Goal: Entertainment & Leisure: Consume media (video, audio)

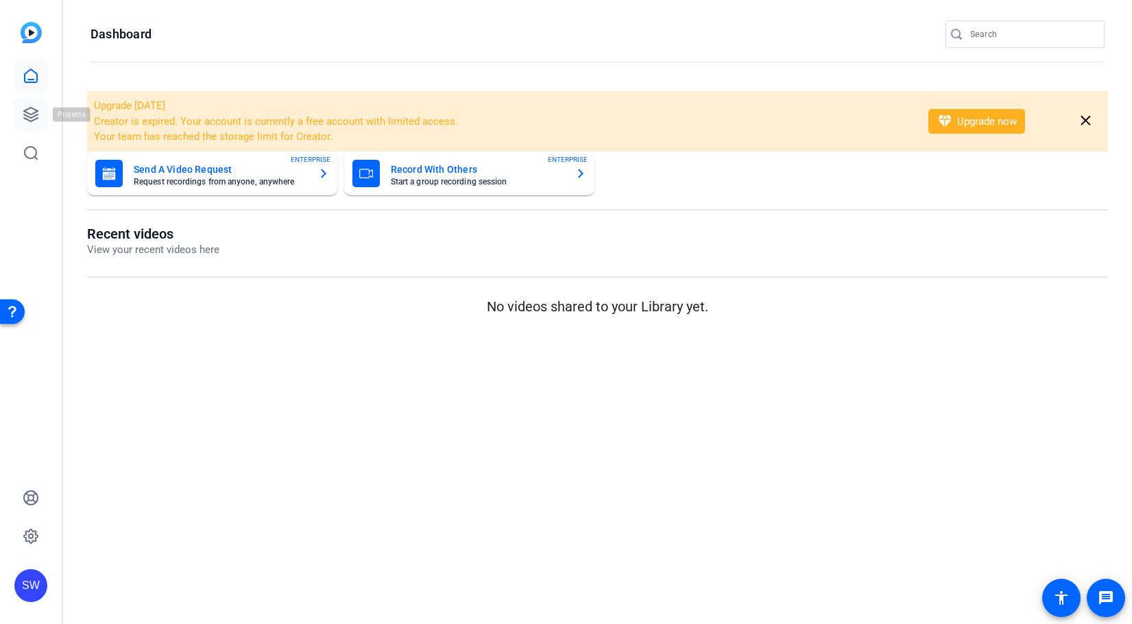
click at [30, 114] on icon at bounding box center [31, 115] width 14 height 14
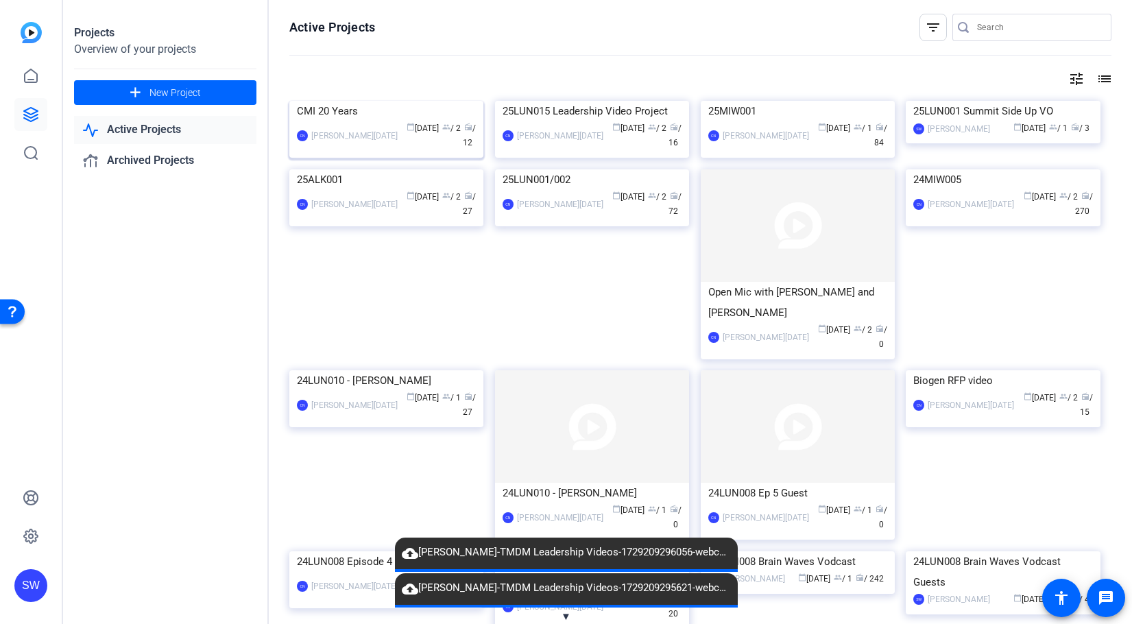
click at [434, 101] on img at bounding box center [386, 101] width 194 height 0
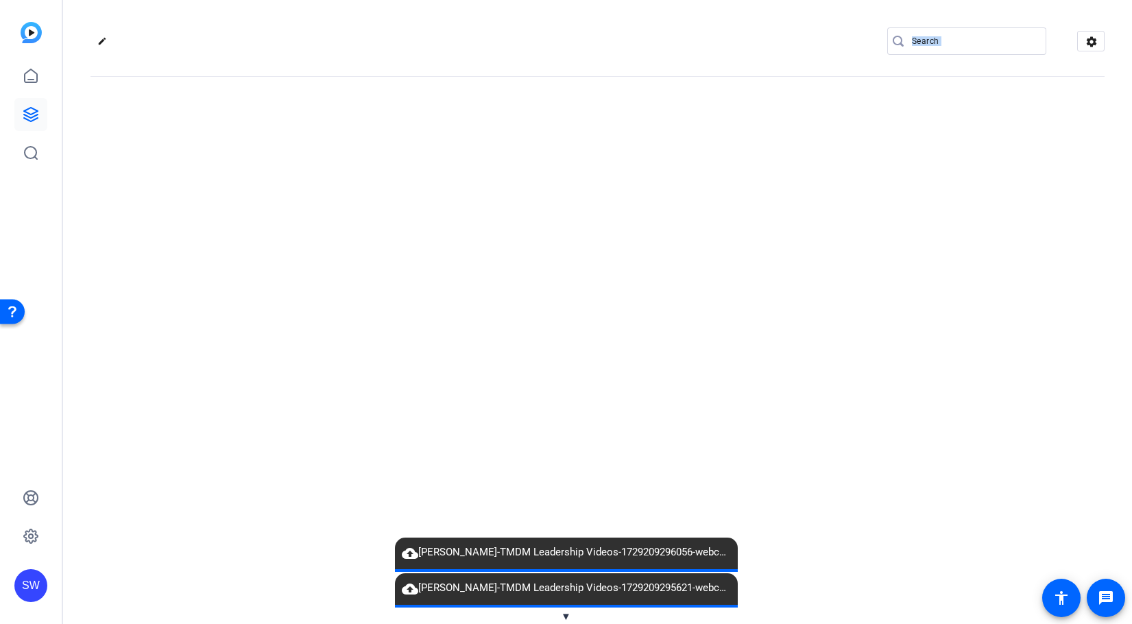
click at [435, 170] on div "edit settings" at bounding box center [597, 312] width 1069 height 624
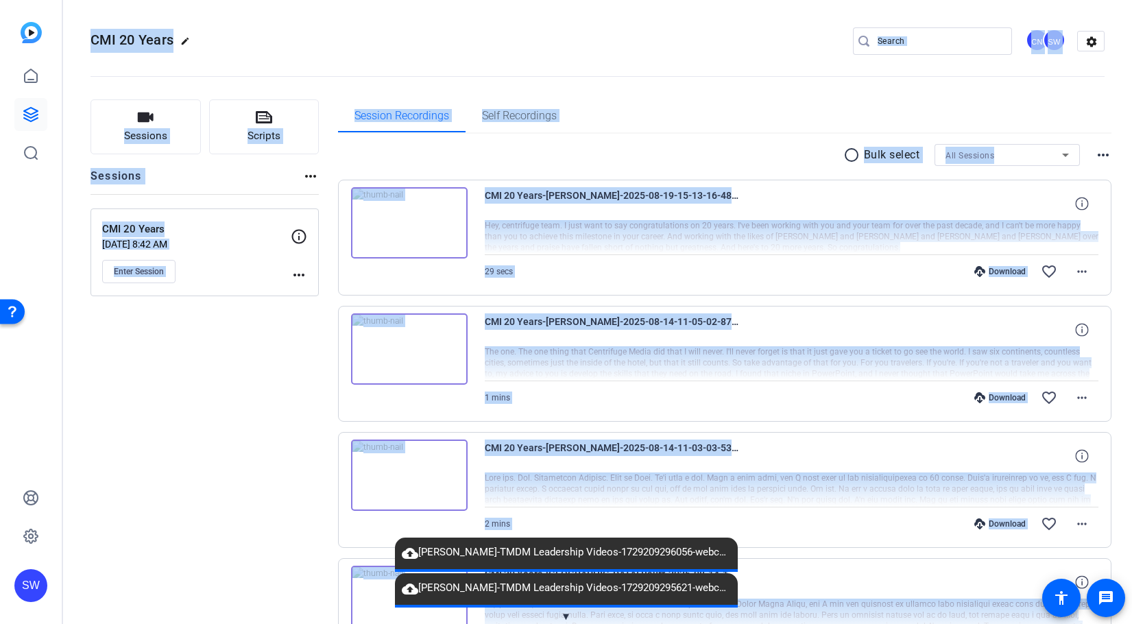
click at [566, 614] on span "▼" at bounding box center [566, 616] width 10 height 12
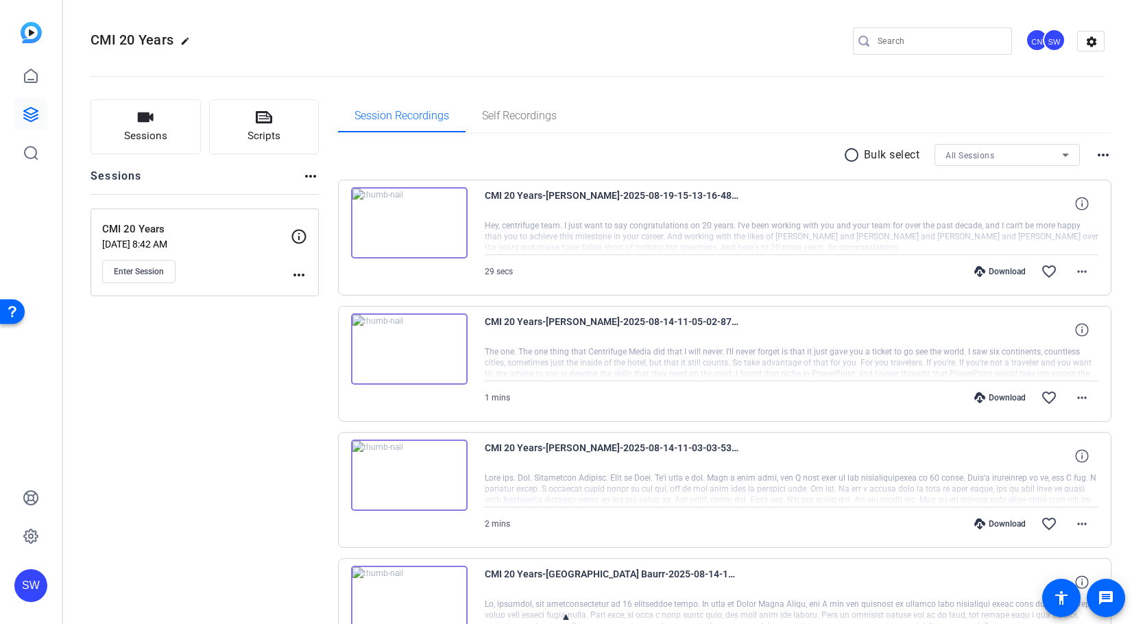
click at [450, 213] on img at bounding box center [409, 222] width 117 height 71
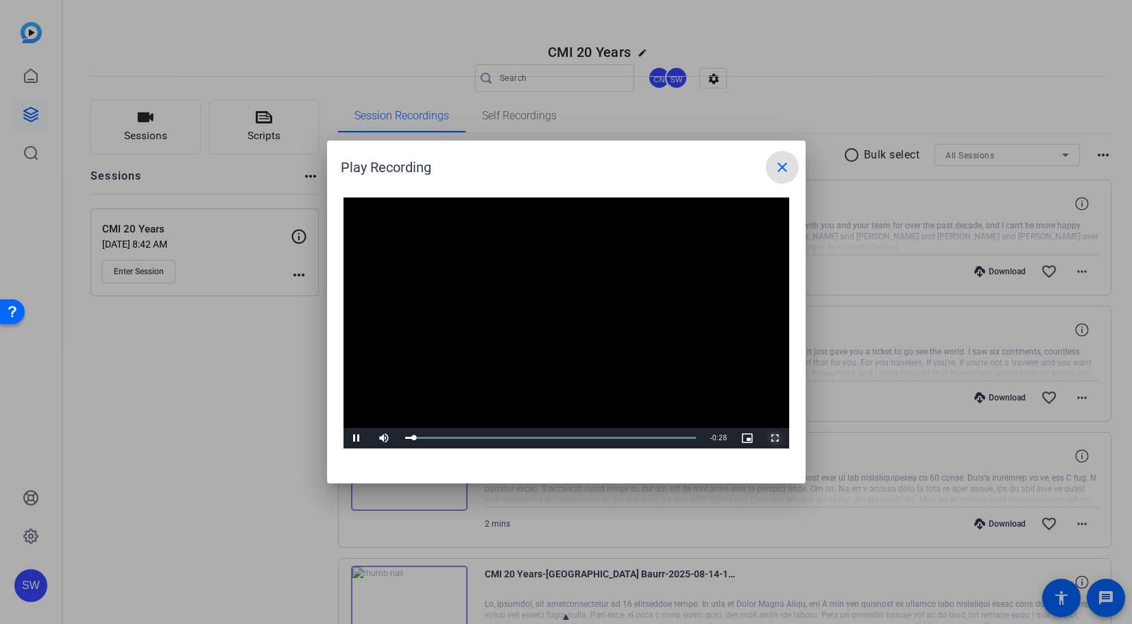
click at [775, 438] on span "Video Player" at bounding box center [775, 438] width 27 height 0
click at [782, 167] on mat-icon "close" at bounding box center [782, 167] width 16 height 16
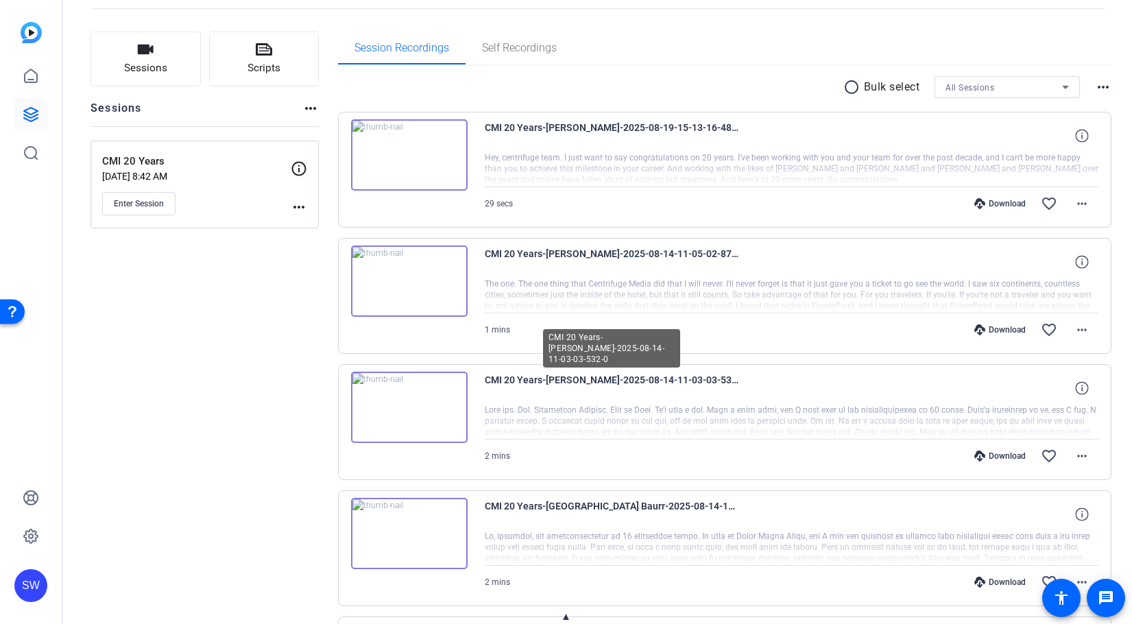
scroll to position [66, 0]
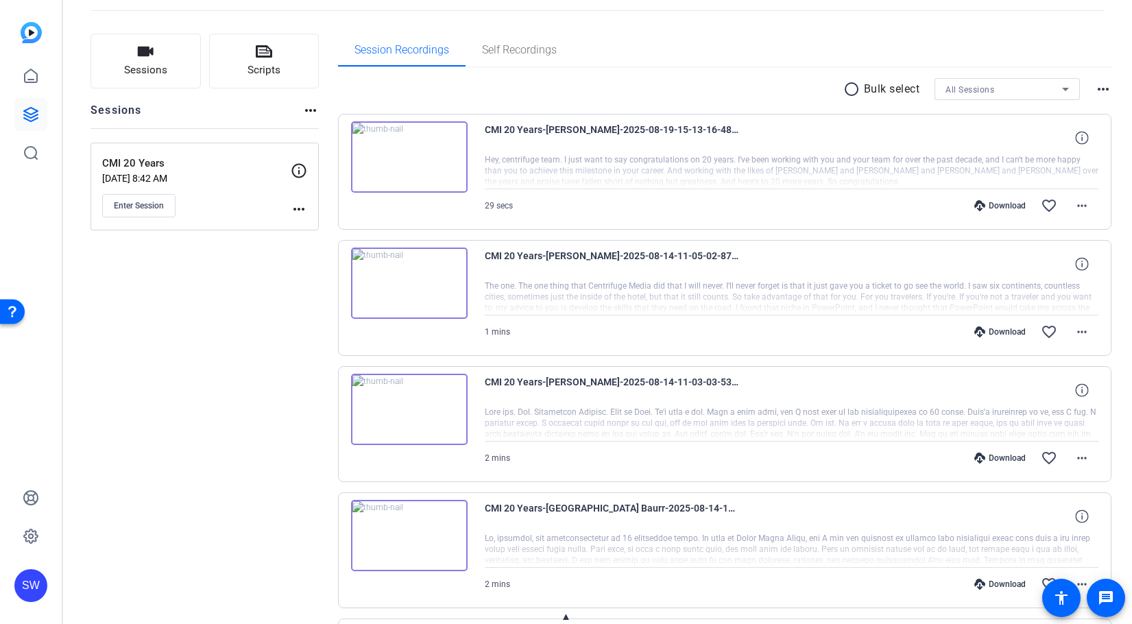
click at [403, 282] on img at bounding box center [409, 283] width 117 height 71
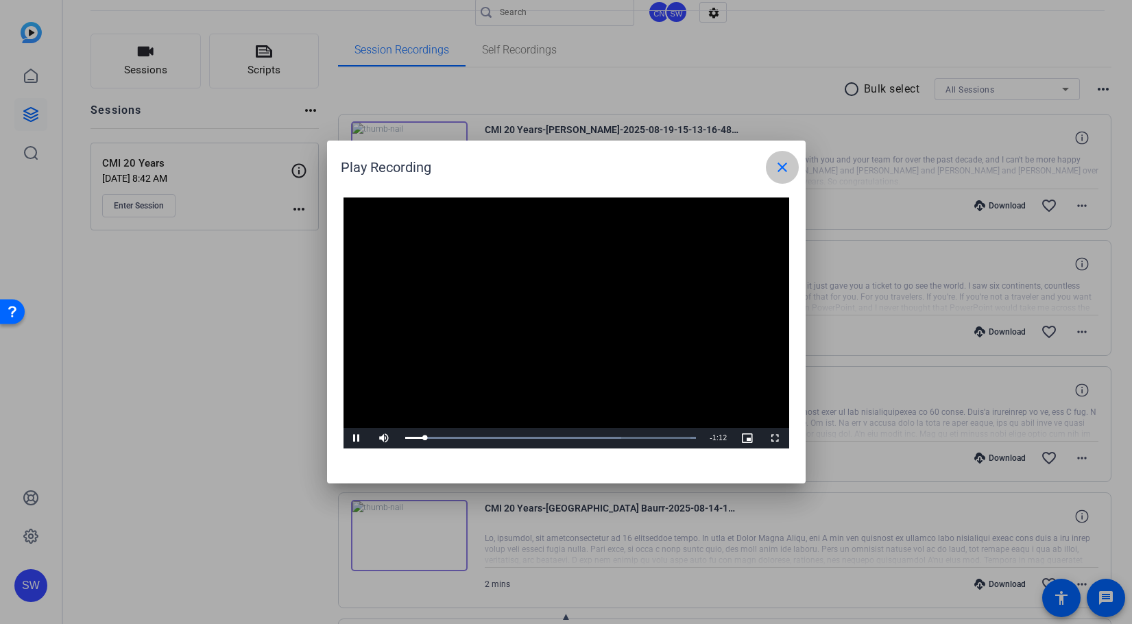
click at [780, 169] on mat-icon "close" at bounding box center [782, 167] width 16 height 16
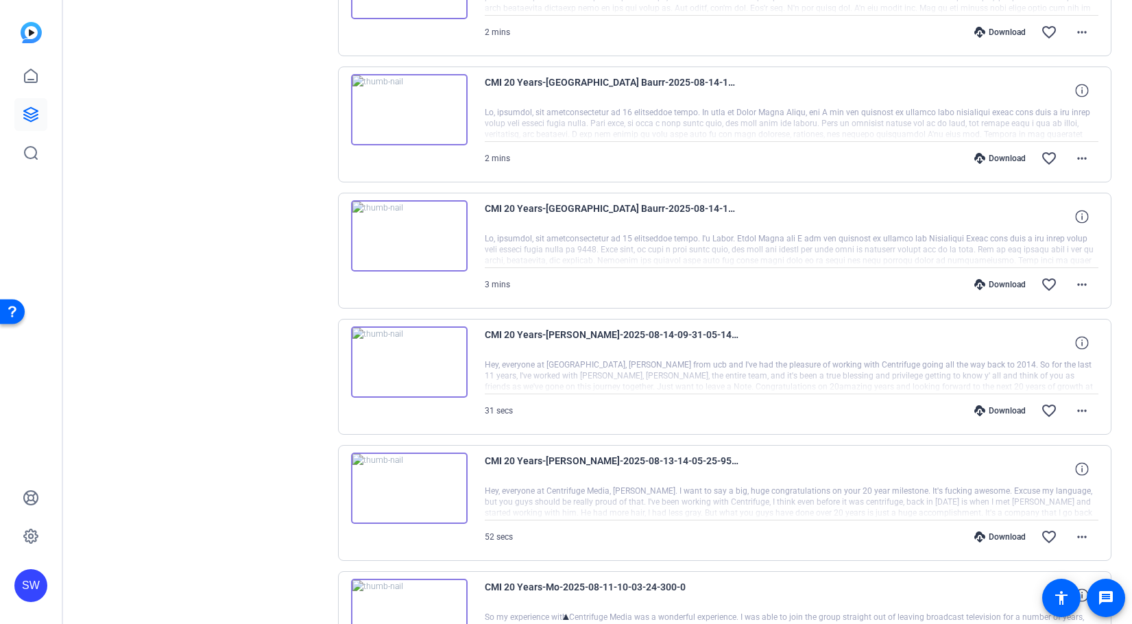
scroll to position [501, 0]
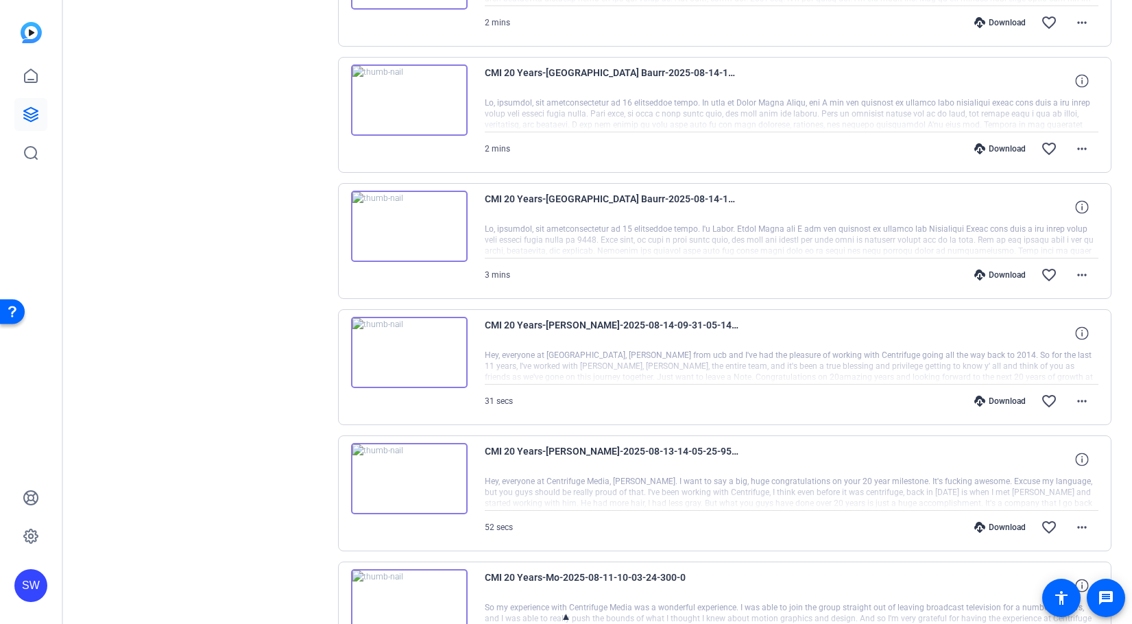
click at [409, 223] on img at bounding box center [409, 226] width 117 height 71
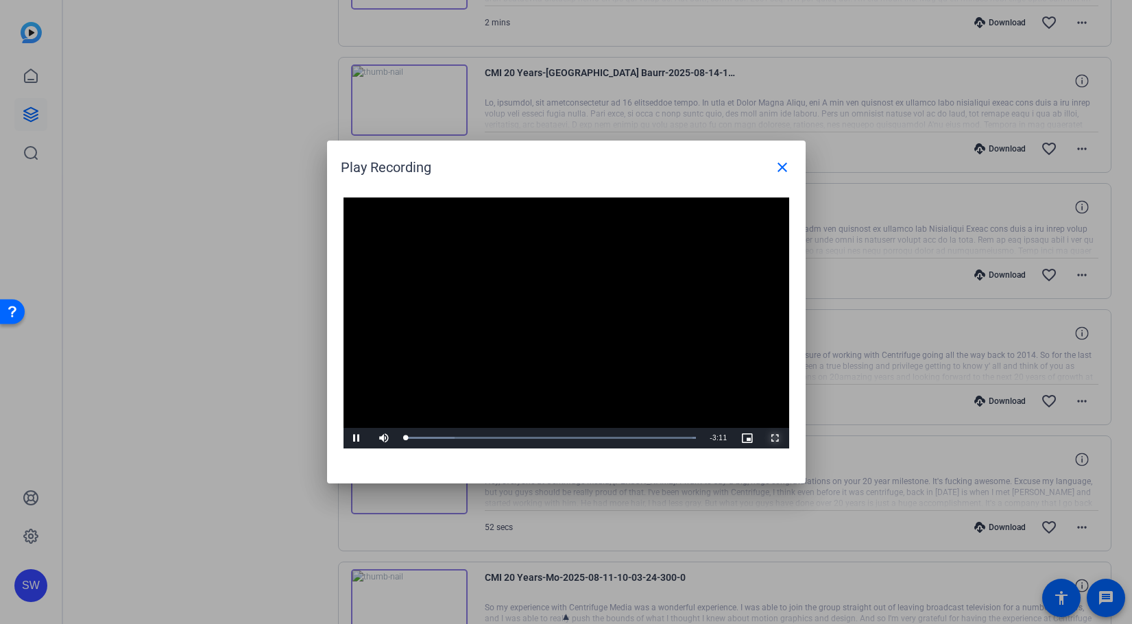
click at [778, 438] on span "Video Player" at bounding box center [775, 438] width 27 height 0
click at [783, 167] on mat-icon "close" at bounding box center [782, 167] width 16 height 16
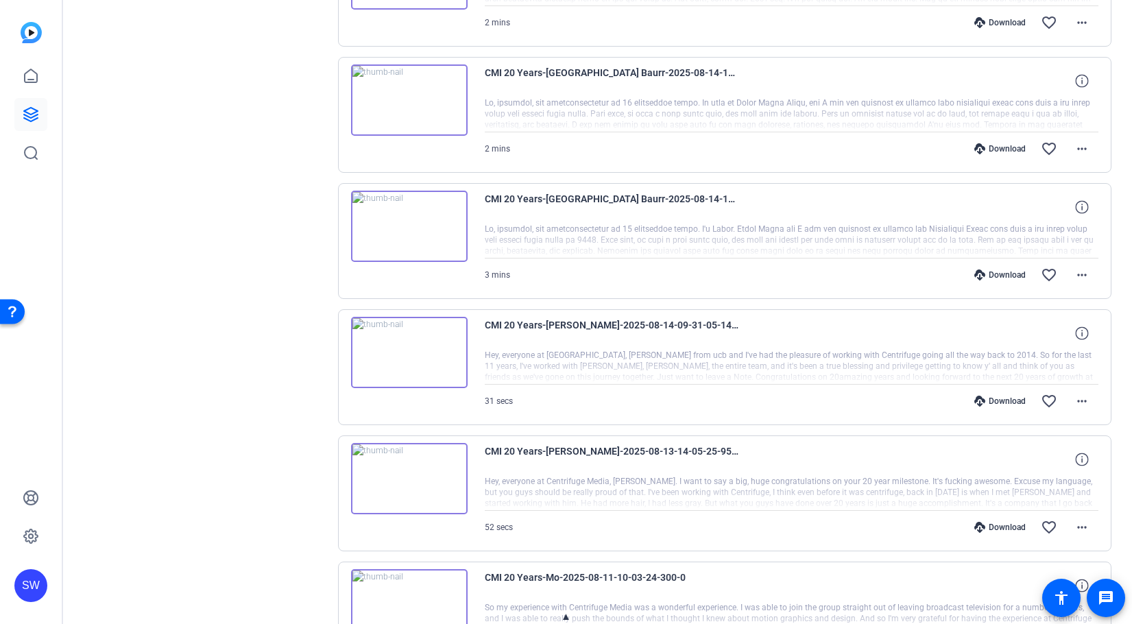
drag, startPoint x: 295, startPoint y: 285, endPoint x: 396, endPoint y: 282, distance: 100.1
click at [295, 285] on div "Sessions Scripts Sessions more_horiz CMI 20 Years [DATE] 8:42 AM Enter Session …" at bounding box center [205, 298] width 228 height 1400
click at [412, 226] on img at bounding box center [409, 224] width 117 height 71
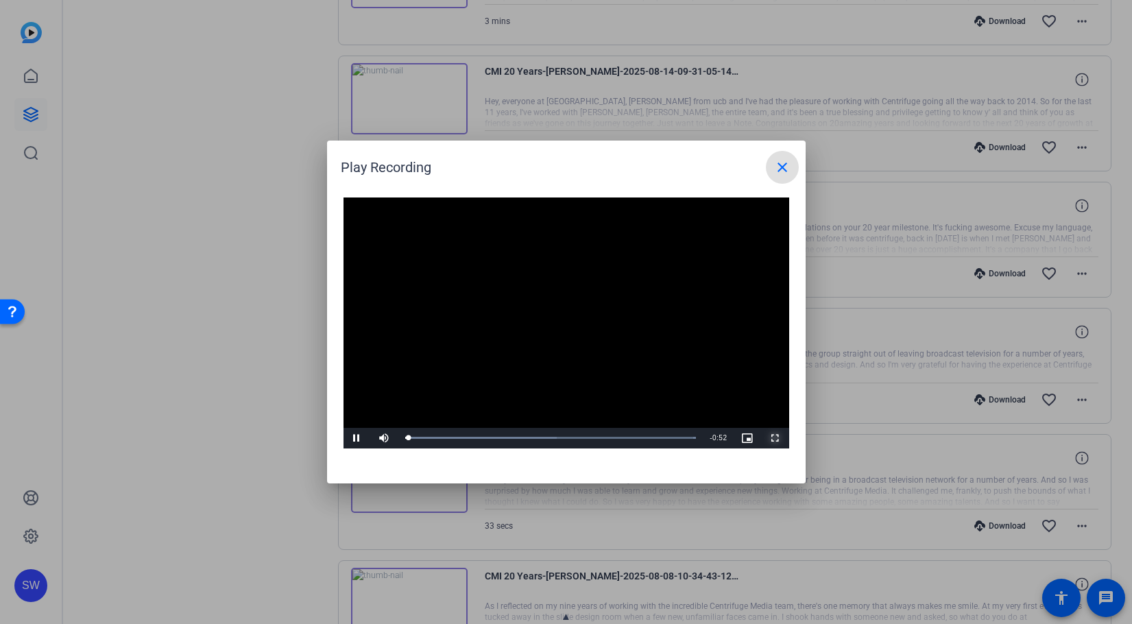
click at [778, 438] on span "Video Player" at bounding box center [775, 438] width 27 height 0
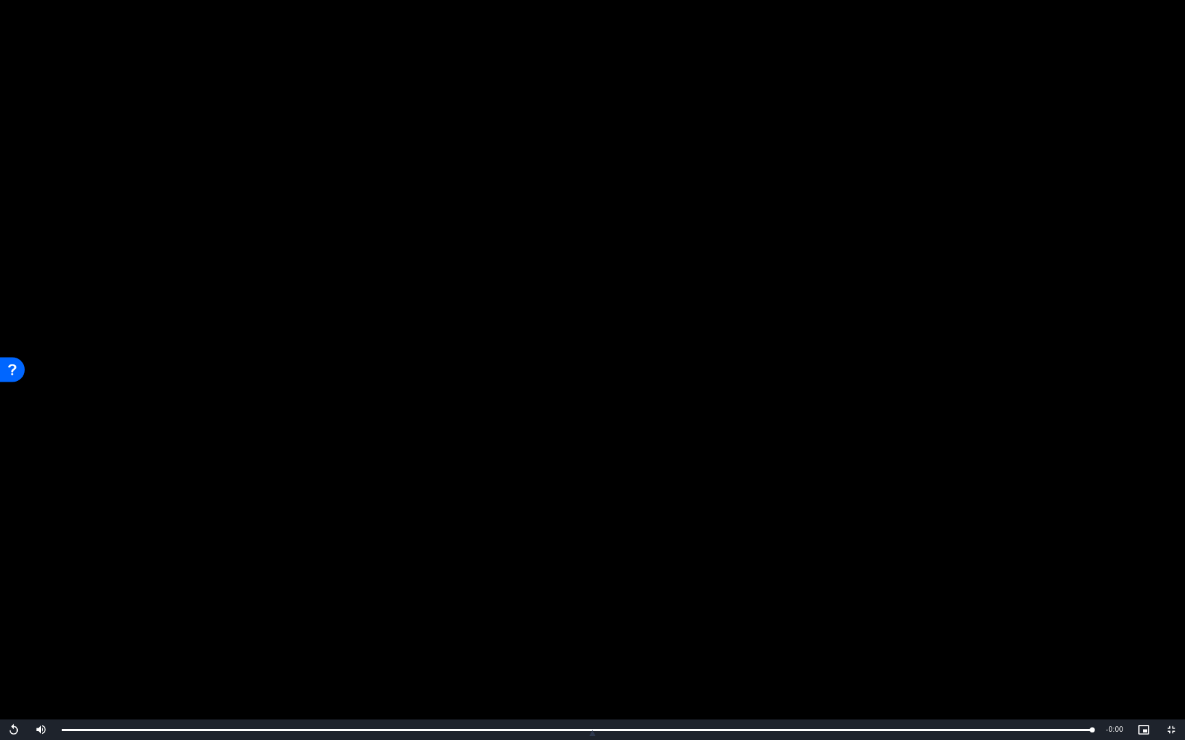
click at [1012, 610] on video "Video Player" at bounding box center [592, 370] width 1185 height 740
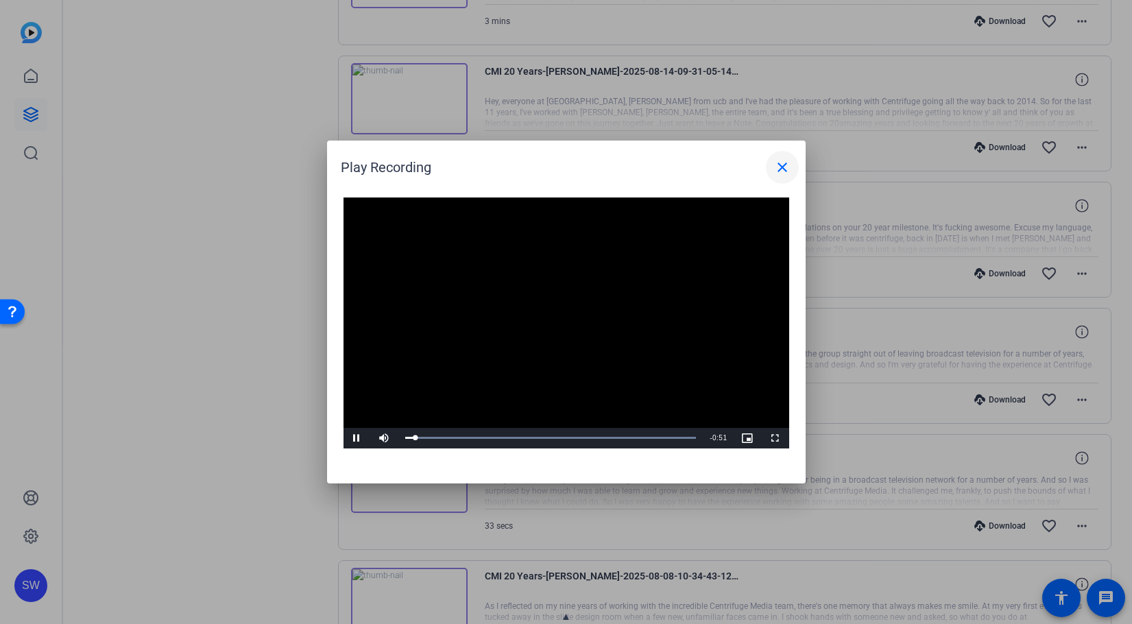
click at [779, 167] on mat-icon "close" at bounding box center [782, 167] width 16 height 16
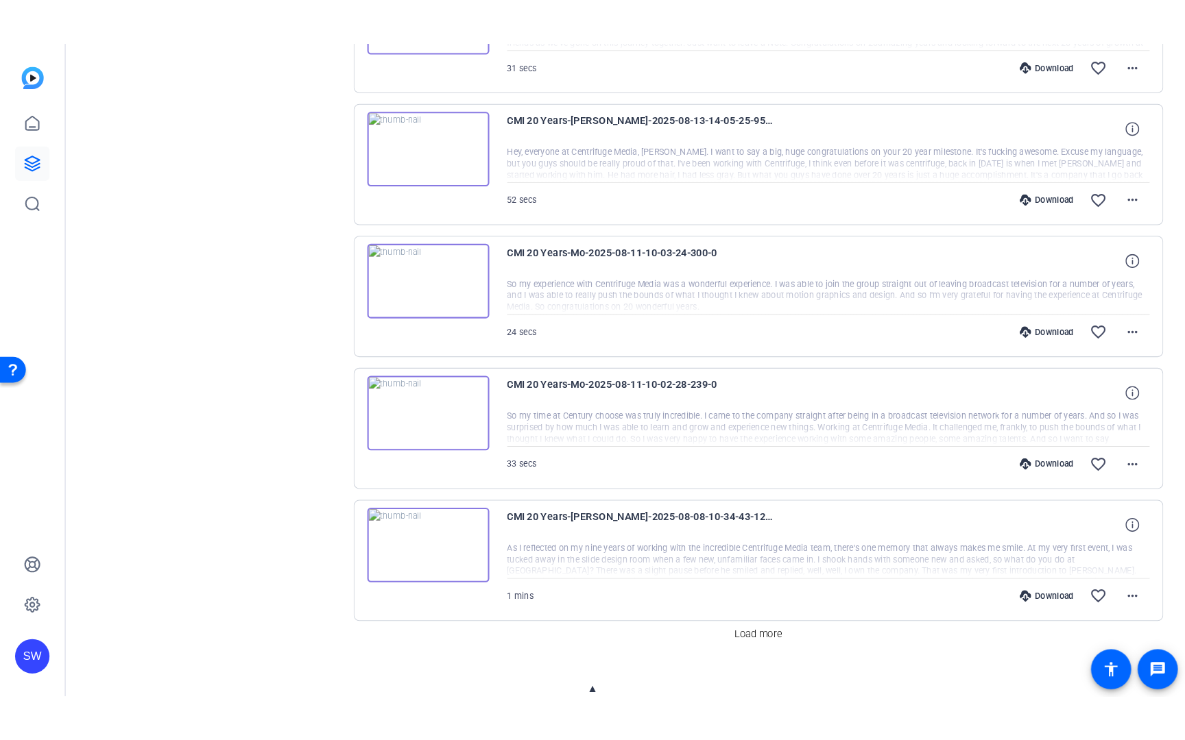
scroll to position [893, 0]
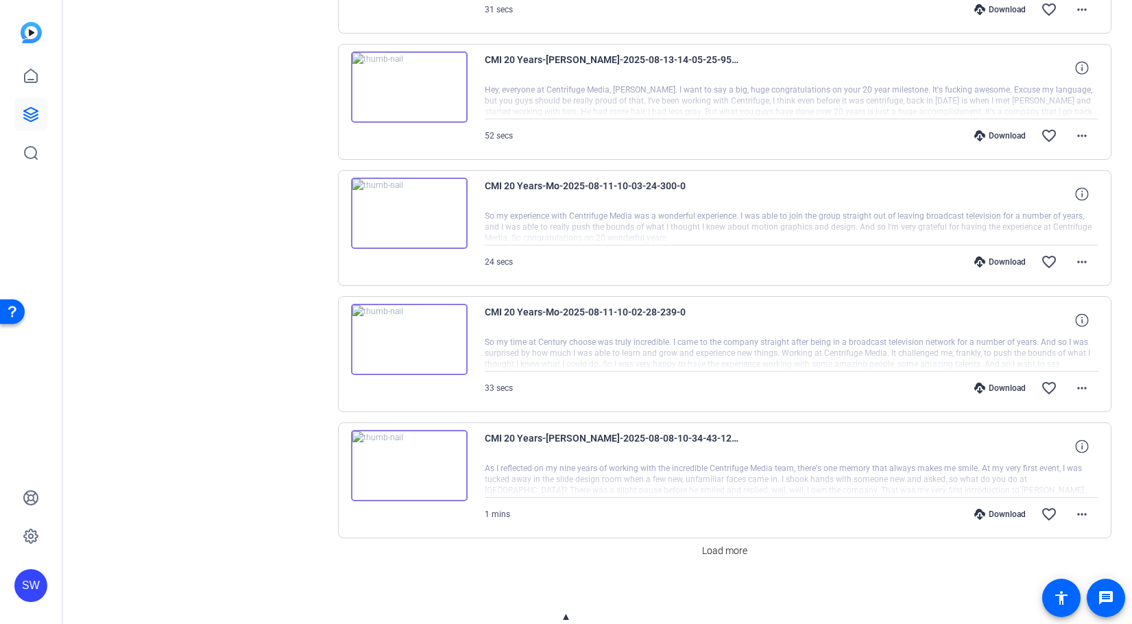
click at [408, 218] on img at bounding box center [409, 213] width 117 height 71
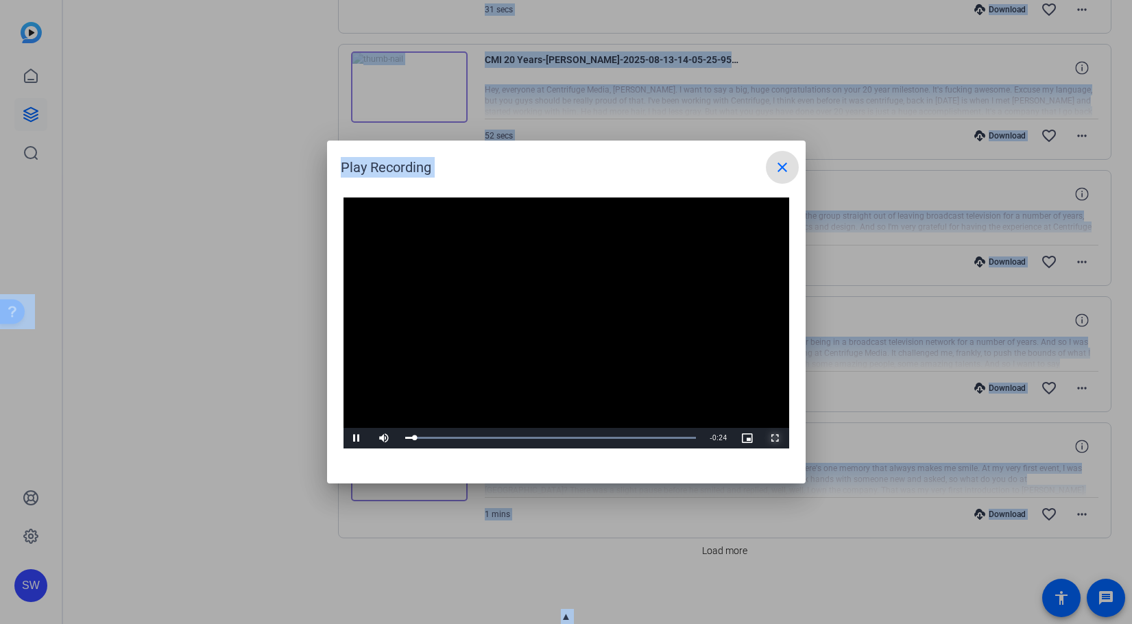
click at [777, 438] on span "Video Player" at bounding box center [775, 438] width 27 height 0
click at [786, 166] on mat-icon "close" at bounding box center [782, 167] width 16 height 16
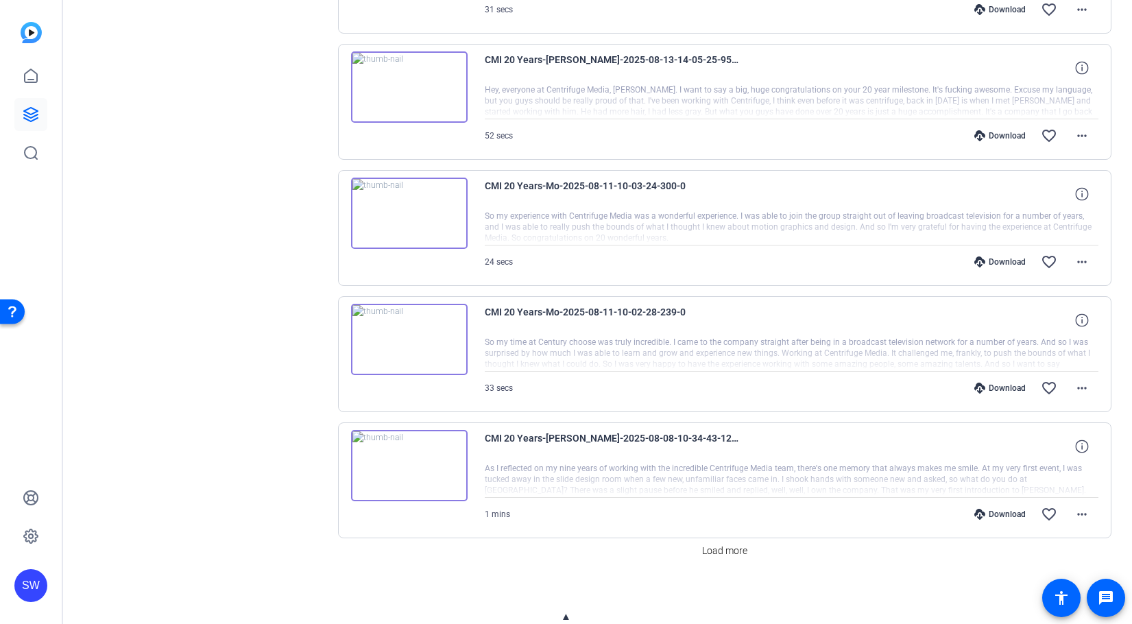
click at [409, 463] on img at bounding box center [409, 465] width 117 height 71
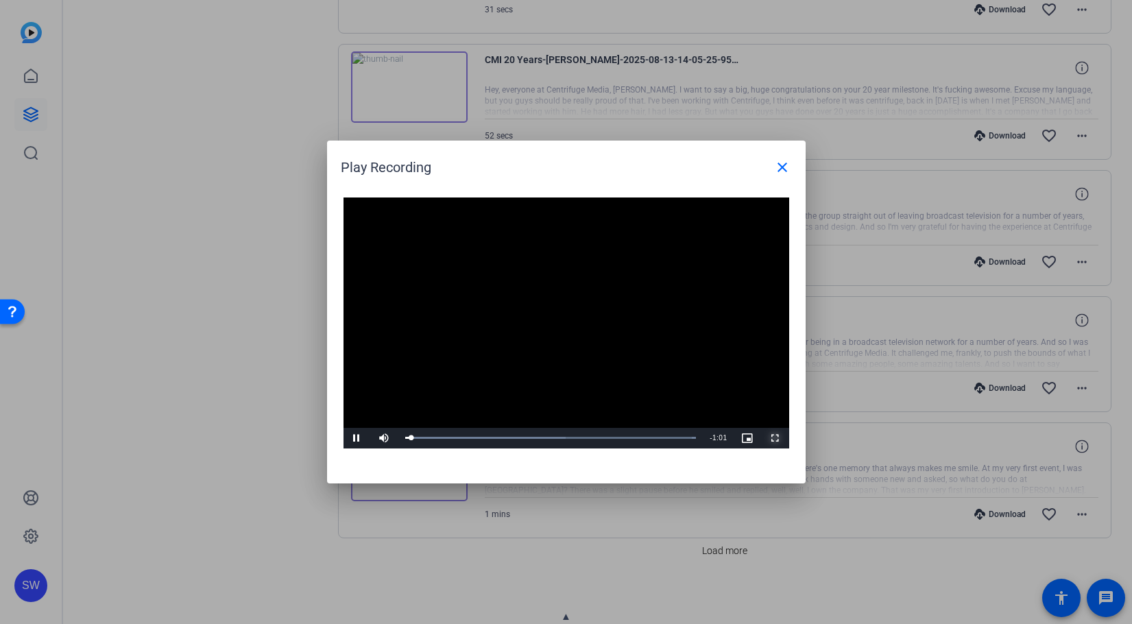
click at [776, 438] on span "Video Player" at bounding box center [775, 438] width 27 height 0
click at [782, 167] on mat-icon "close" at bounding box center [782, 167] width 16 height 16
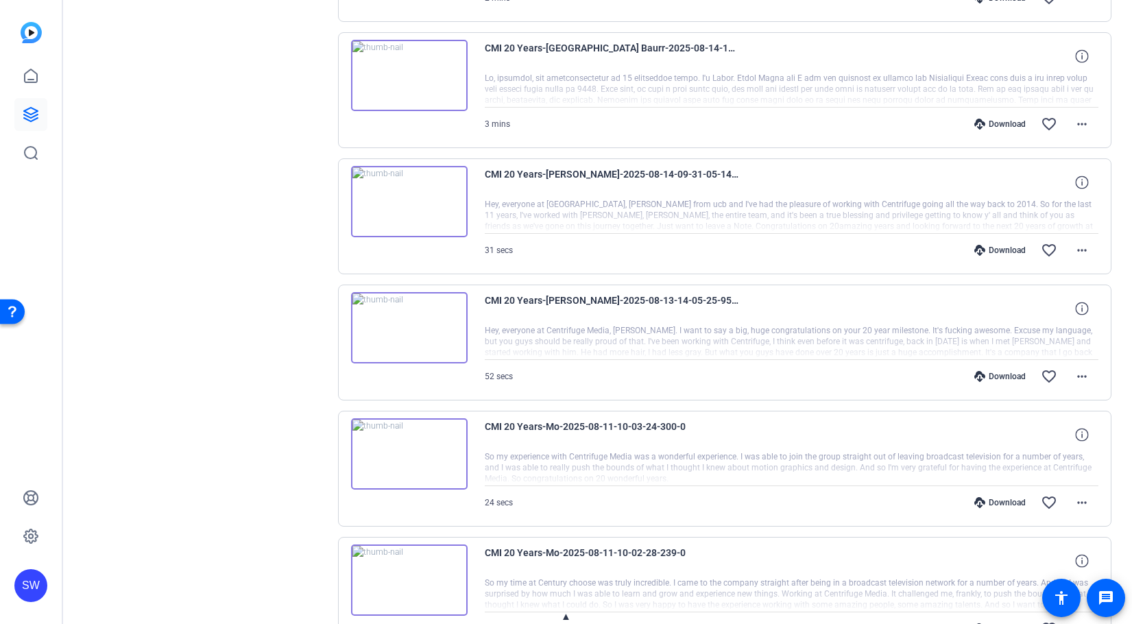
scroll to position [651, 0]
click at [432, 347] on img at bounding box center [409, 328] width 117 height 71
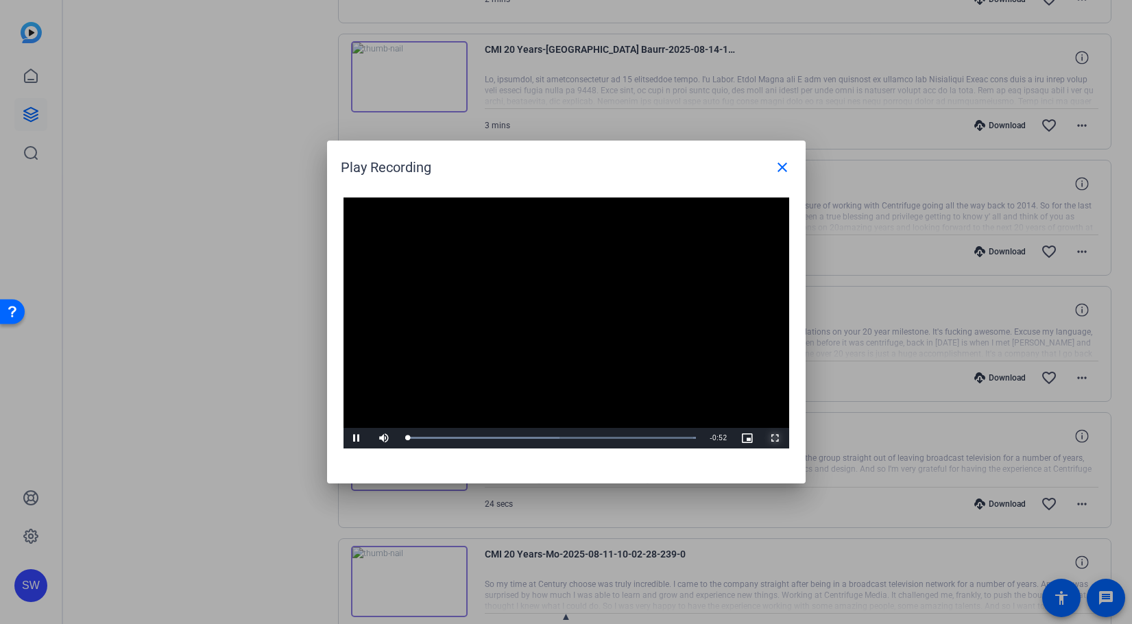
click at [775, 438] on span "Video Player" at bounding box center [775, 438] width 27 height 0
drag, startPoint x: 785, startPoint y: 169, endPoint x: 791, endPoint y: 216, distance: 46.9
click at [784, 169] on mat-icon "close" at bounding box center [782, 167] width 16 height 16
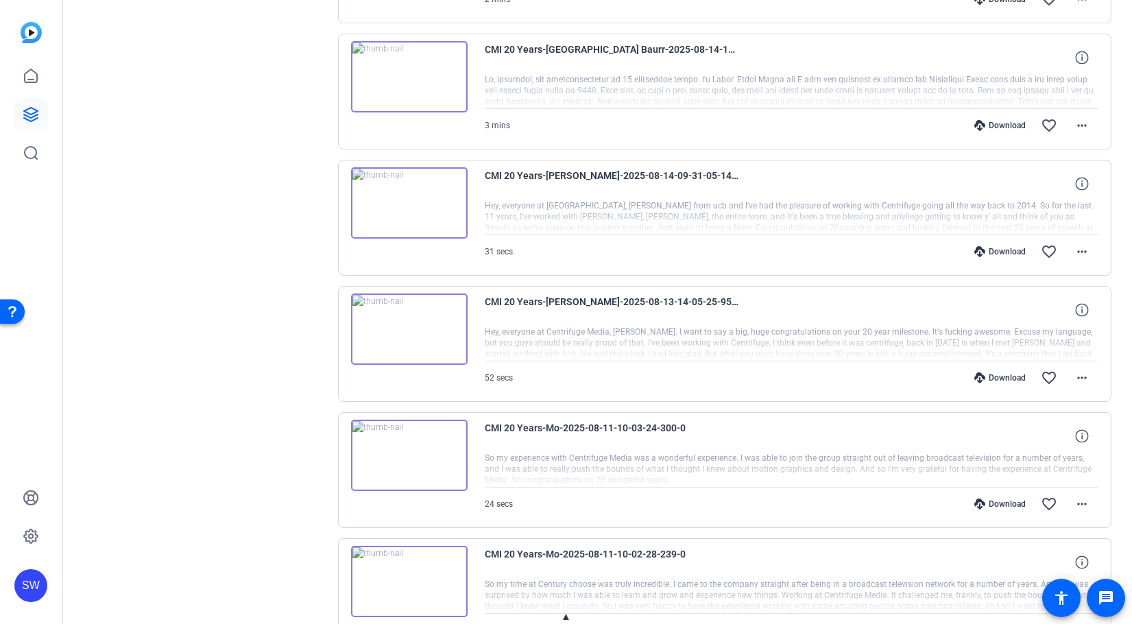
scroll to position [647, 0]
